Goal: Task Accomplishment & Management: Complete application form

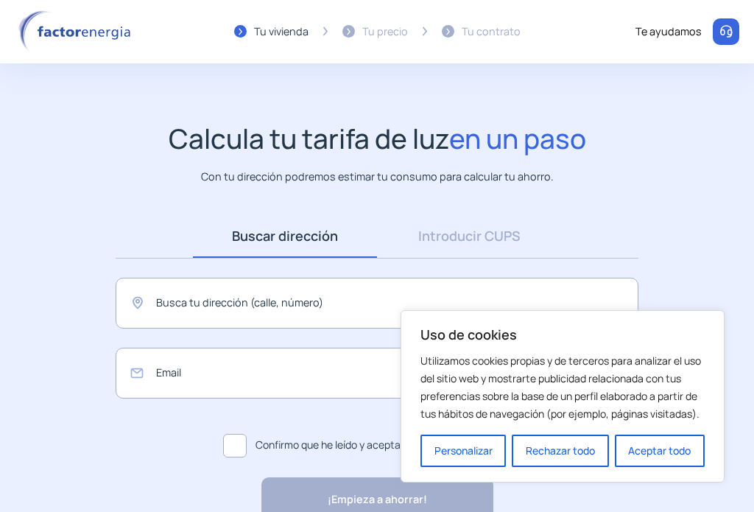
click at [688, 241] on app-search-direction-cups "Calcula tu tarifa de luz en un paso Con tu dirección podremos estimar tu consum…" at bounding box center [377, 321] width 754 height 398
click at [236, 300] on input "text" at bounding box center [377, 303] width 523 height 51
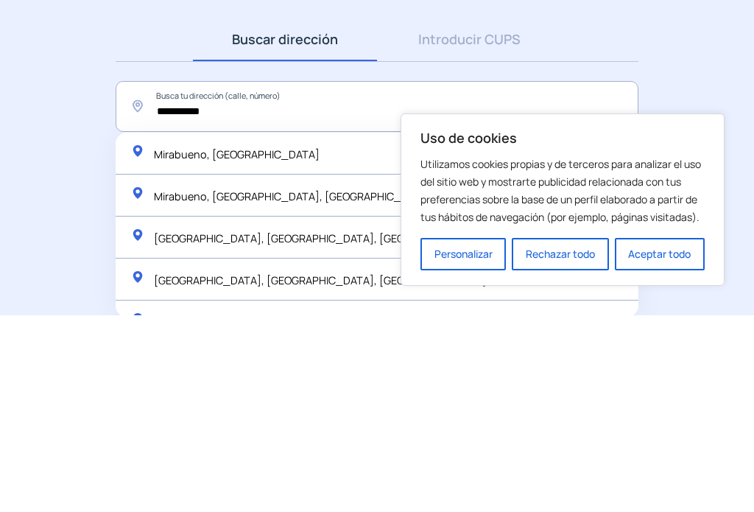
click at [249, 386] on span "Mirabueno, [GEOGRAPHIC_DATA], [GEOGRAPHIC_DATA]" at bounding box center [293, 393] width 278 height 14
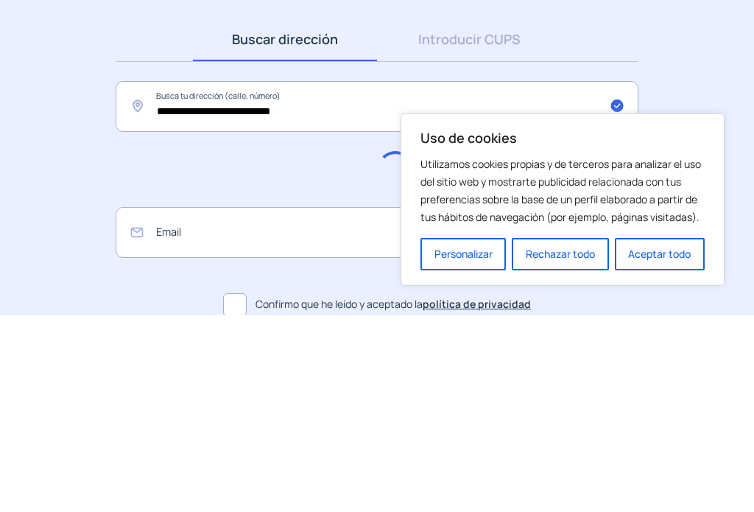
scroll to position [82, 0]
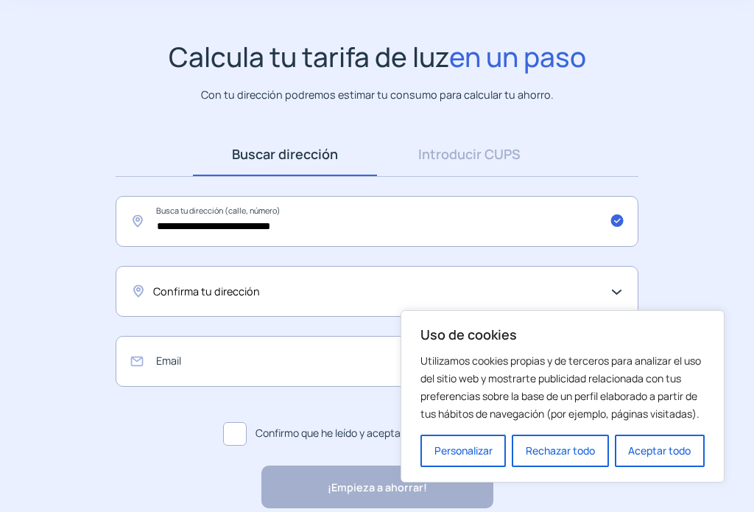
click at [250, 278] on div "Confirma tu dirección" at bounding box center [377, 291] width 523 height 51
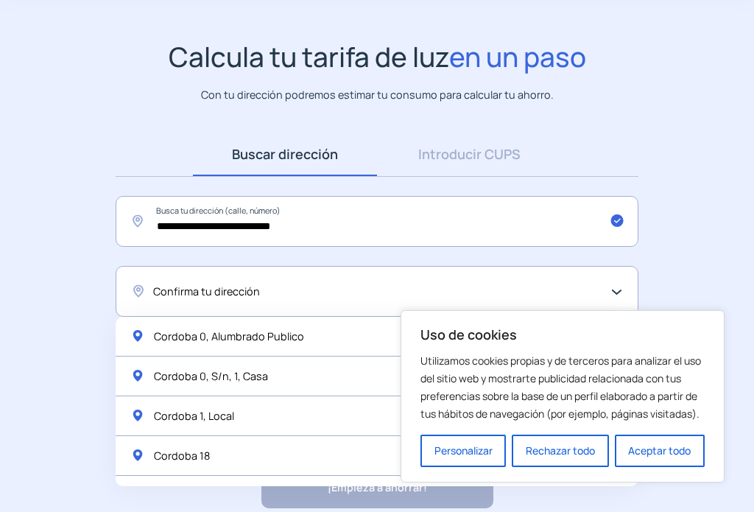
click at [221, 291] on span "Confirma tu dirección" at bounding box center [206, 291] width 107 height 17
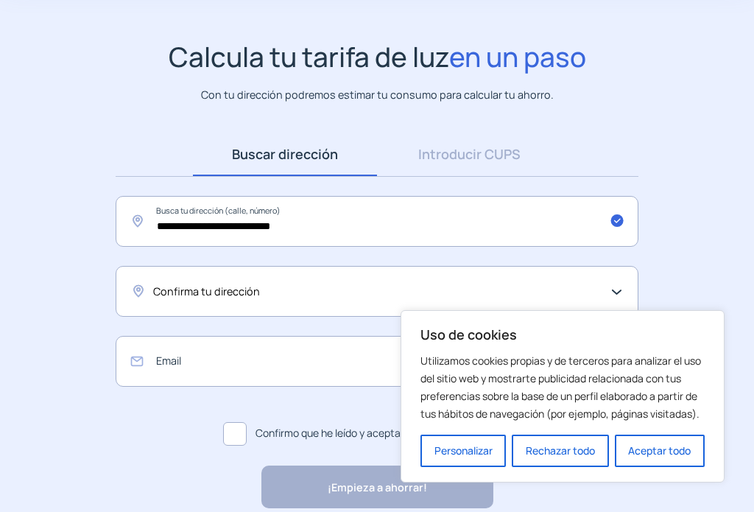
click at [244, 285] on span "Confirma tu dirección" at bounding box center [206, 291] width 107 height 17
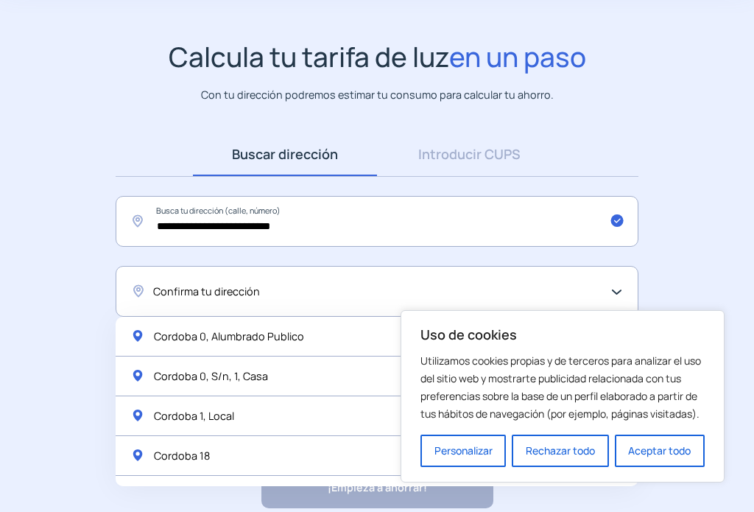
click at [561, 456] on button "Rechazar todo" at bounding box center [560, 450] width 96 height 32
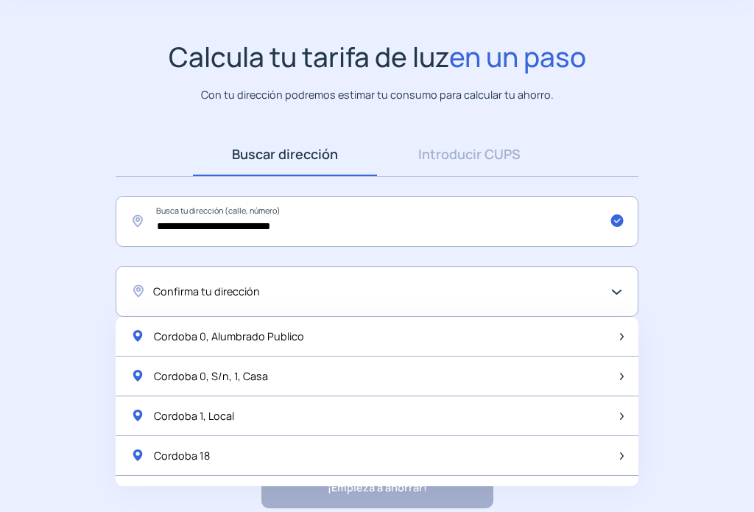
click at [612, 289] on div "Confirma tu dirección" at bounding box center [377, 291] width 523 height 51
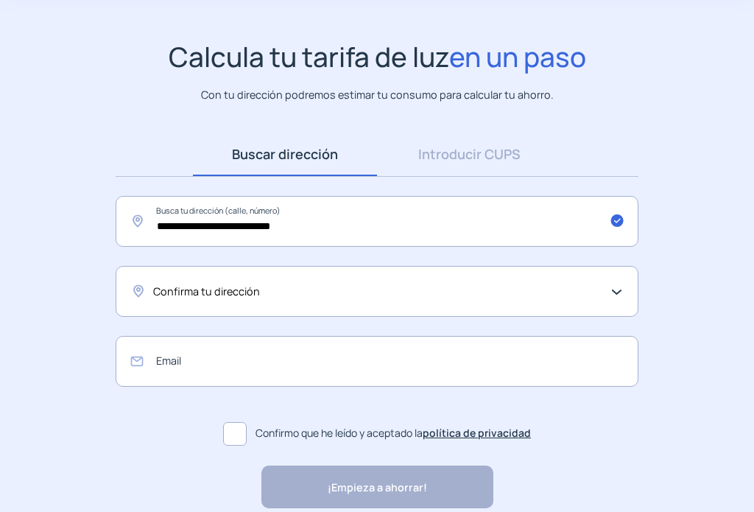
click at [219, 291] on span "Confirma tu dirección" at bounding box center [206, 291] width 107 height 17
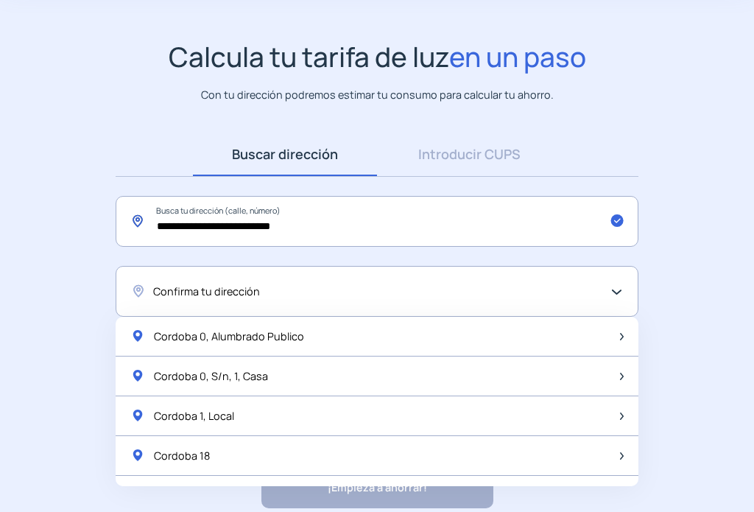
click at [200, 219] on input "**********" at bounding box center [377, 221] width 523 height 51
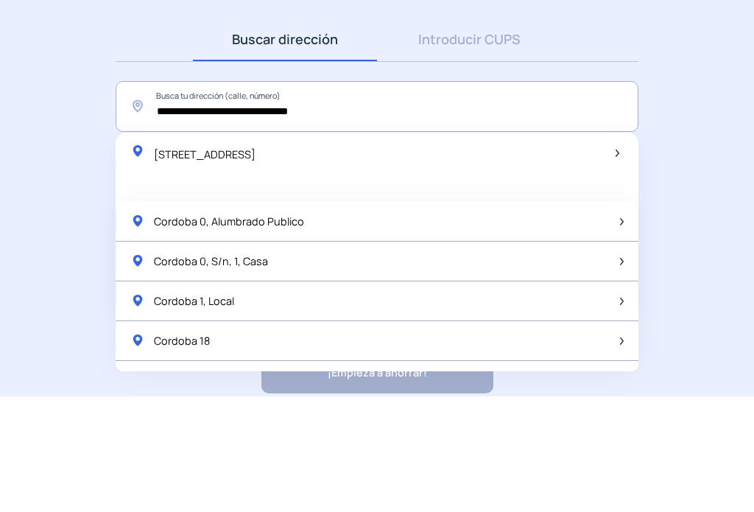
click at [255, 259] on div "[STREET_ADDRESS]" at bounding box center [192, 268] width 125 height 19
type input "**********"
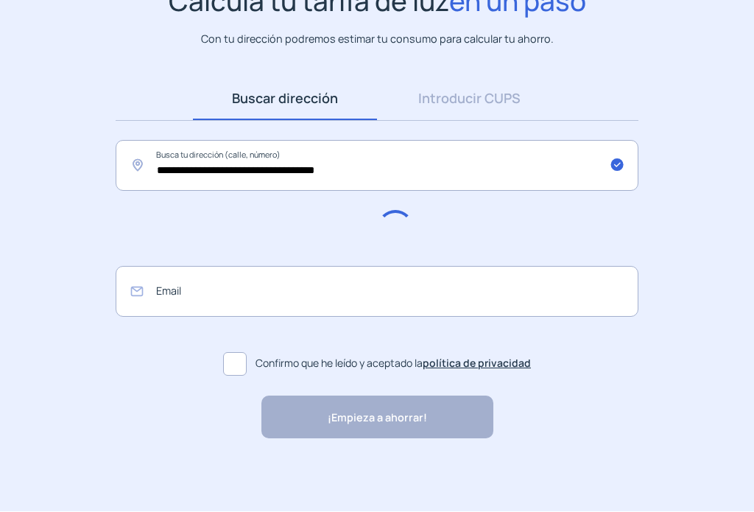
scroll to position [138, 0]
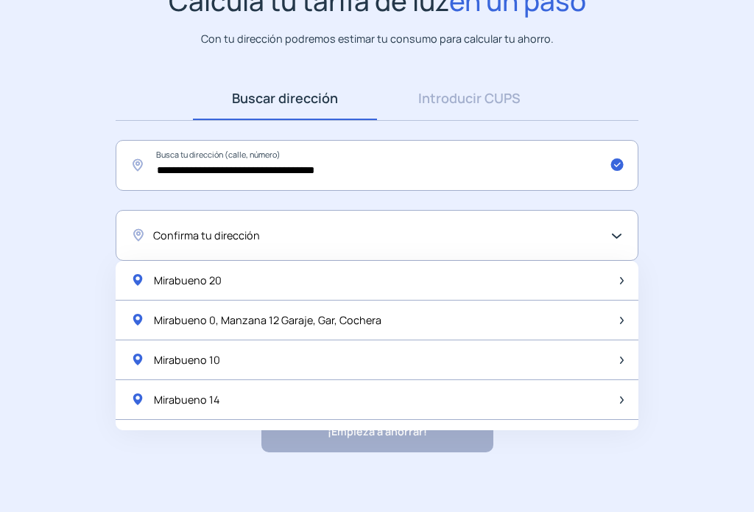
click at [207, 269] on div "Mirabueno 20" at bounding box center [377, 281] width 523 height 40
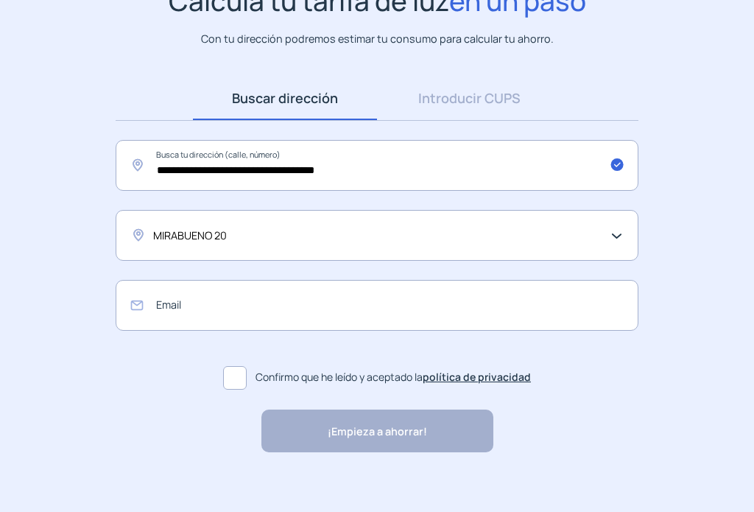
click at [218, 234] on span "MIRABUENO 20" at bounding box center [190, 235] width 74 height 17
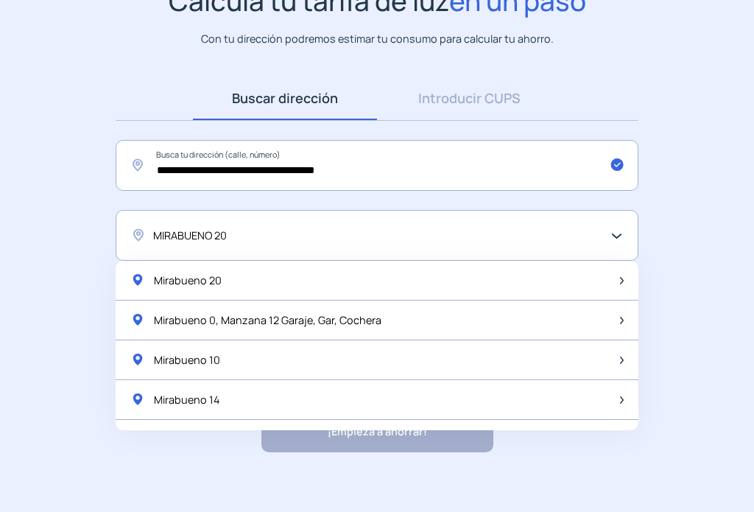
click at [219, 219] on div "MIRABUENO 20" at bounding box center [377, 235] width 523 height 51
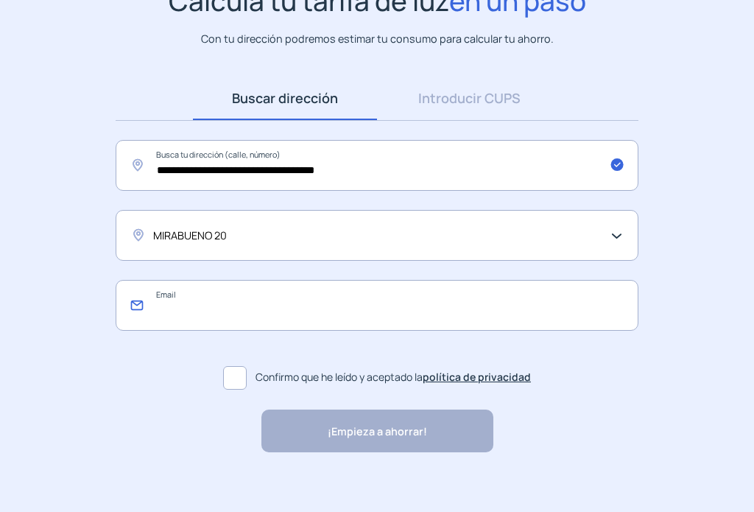
click at [208, 304] on input "email" at bounding box center [377, 305] width 523 height 51
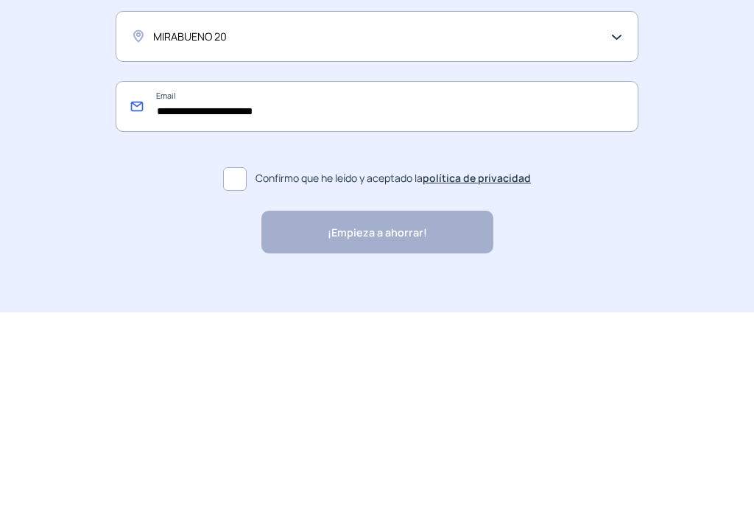
type input "**********"
click at [230, 367] on span at bounding box center [235, 379] width 24 height 24
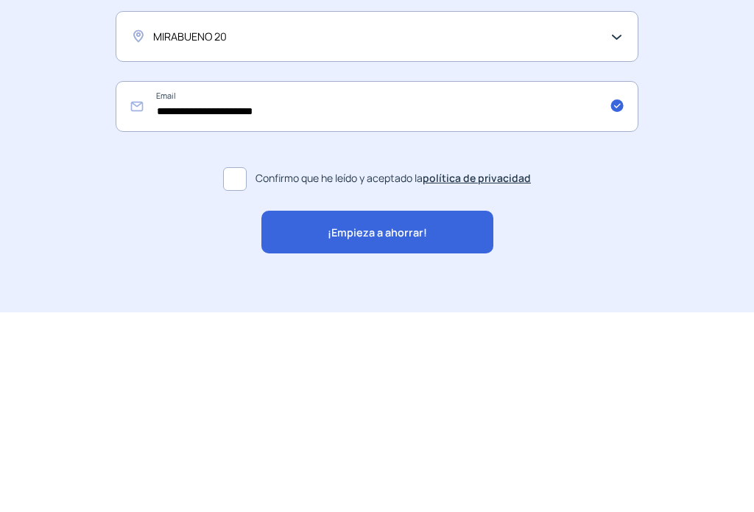
scroll to position [151, 0]
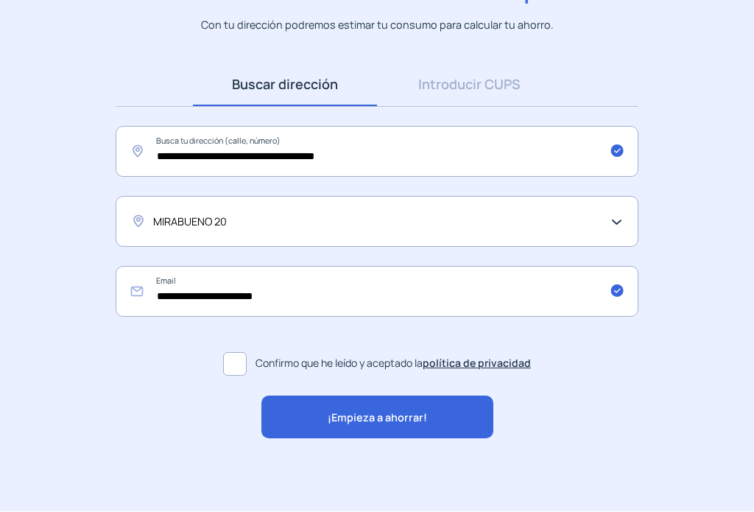
click at [407, 412] on span "¡Empieza a ahorrar!" at bounding box center [377, 417] width 99 height 17
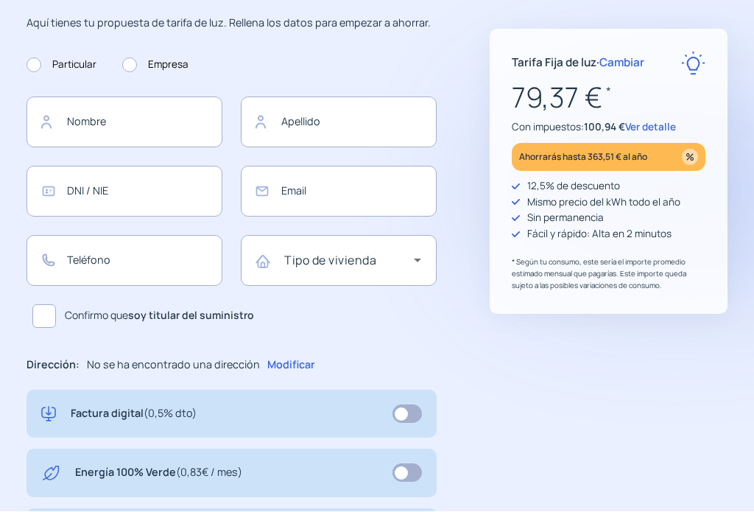
type input "**********"
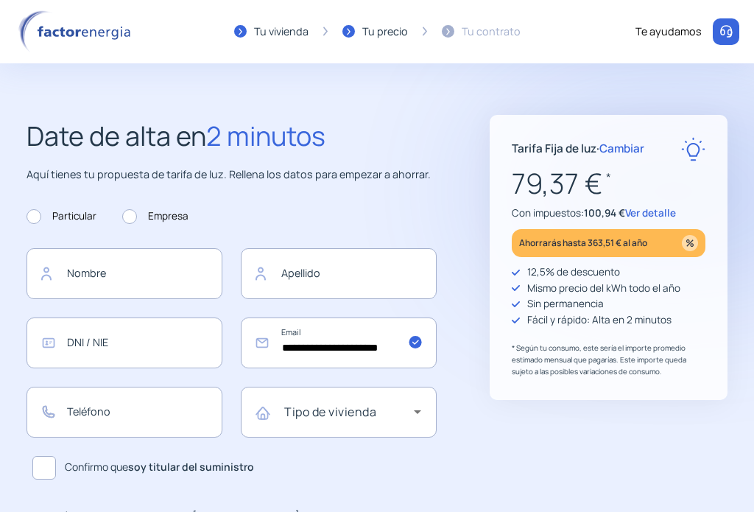
click at [617, 146] on span "Cambiar" at bounding box center [621, 148] width 45 height 15
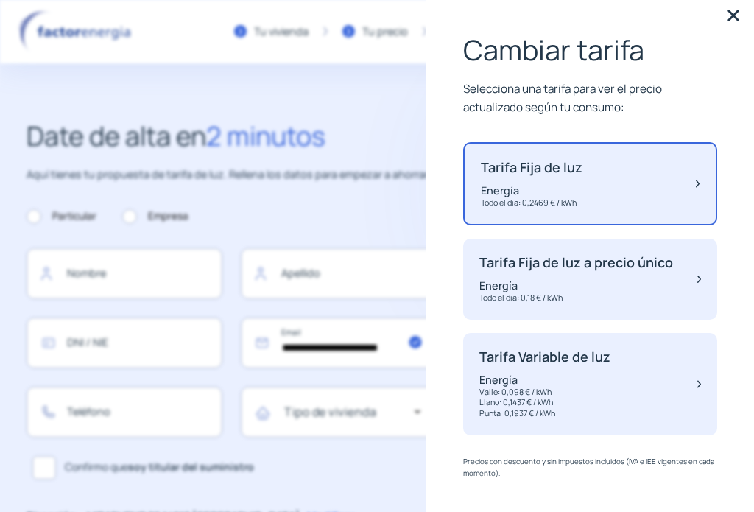
click at [568, 378] on p "Energía" at bounding box center [544, 379] width 131 height 14
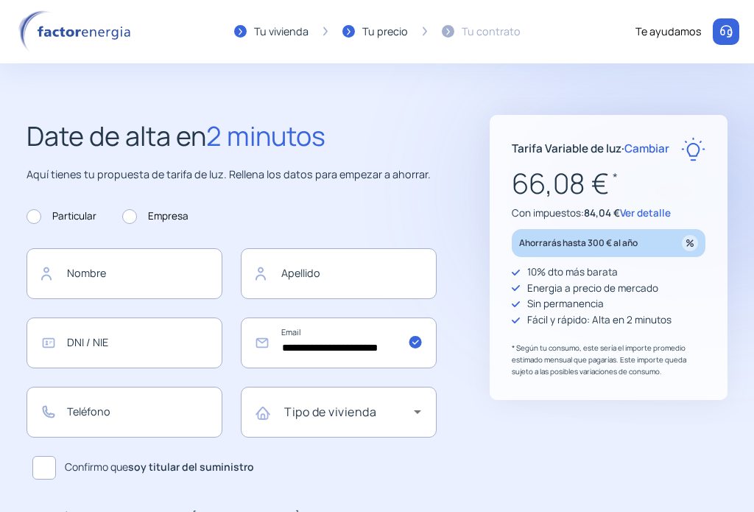
click at [651, 150] on span "Cambiar" at bounding box center [646, 148] width 45 height 15
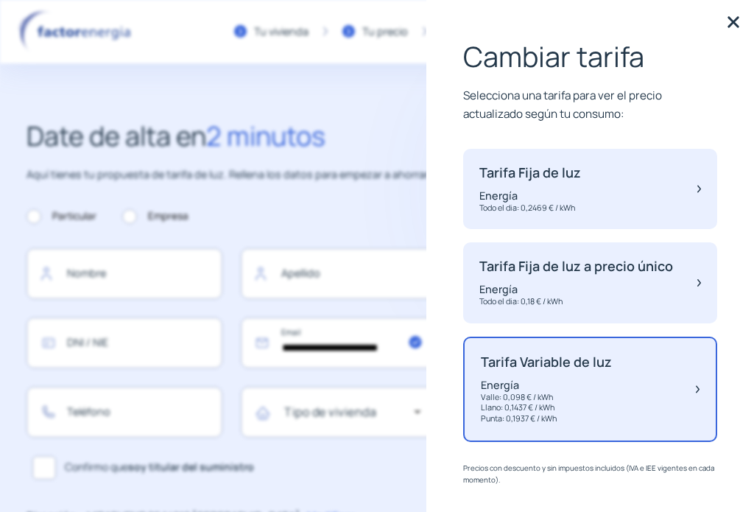
scroll to position [5, 0]
